Goal: Navigation & Orientation: Find specific page/section

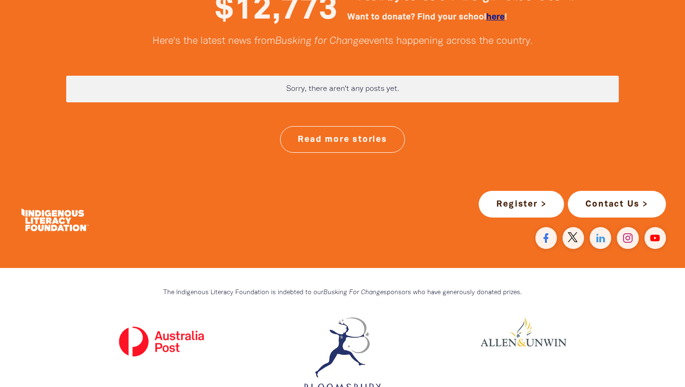
scroll to position [2517, 0]
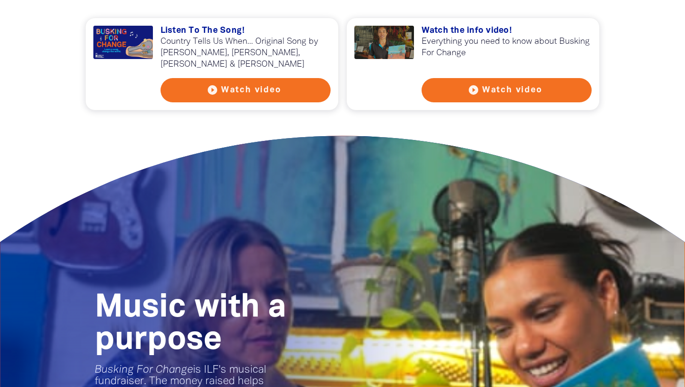
scroll to position [807, 0]
